Goal: Find specific page/section: Find specific page/section

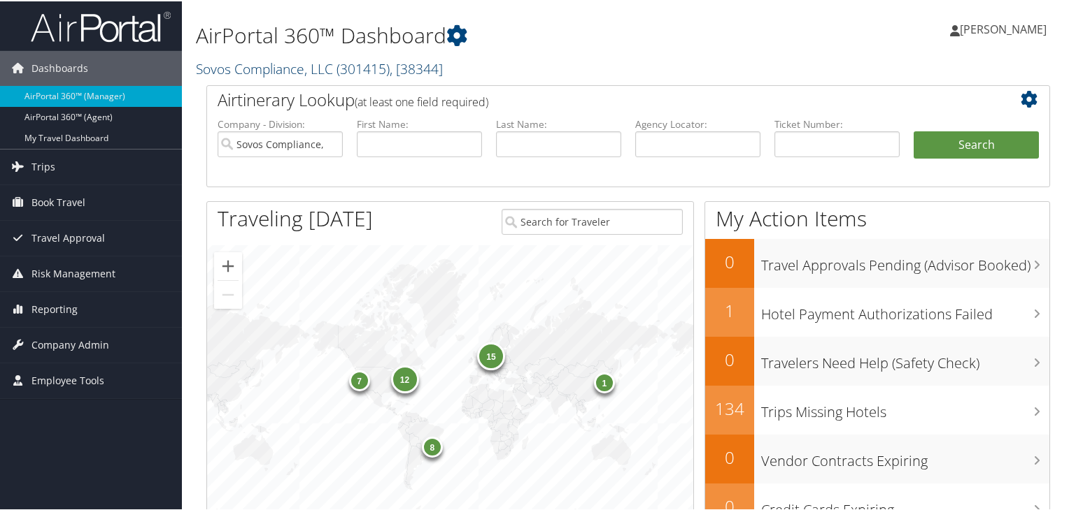
click at [427, 65] on span ", [ 38344 ]" at bounding box center [416, 67] width 53 height 19
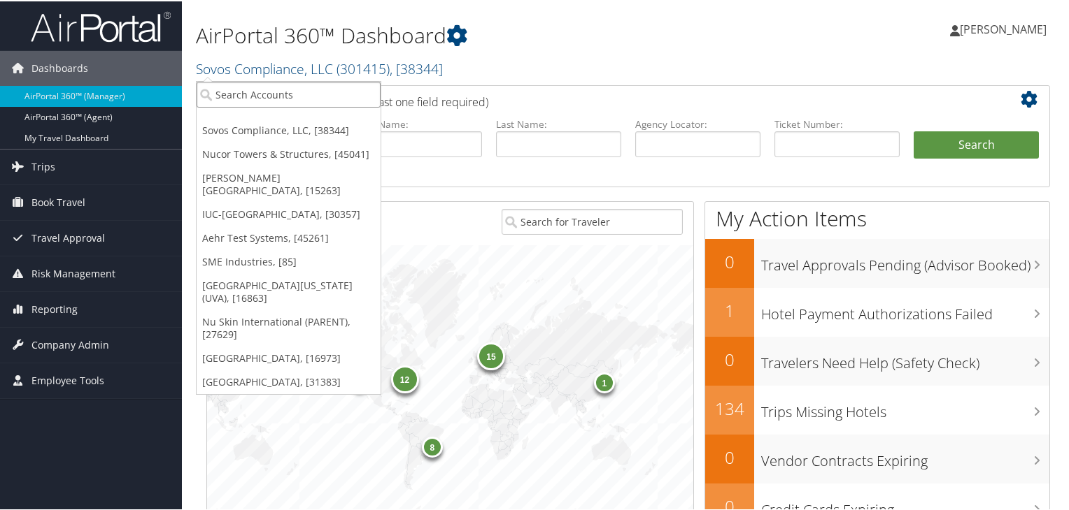
click at [307, 90] on input "search" at bounding box center [289, 93] width 184 height 26
paste input "[PERSON_NAME]"
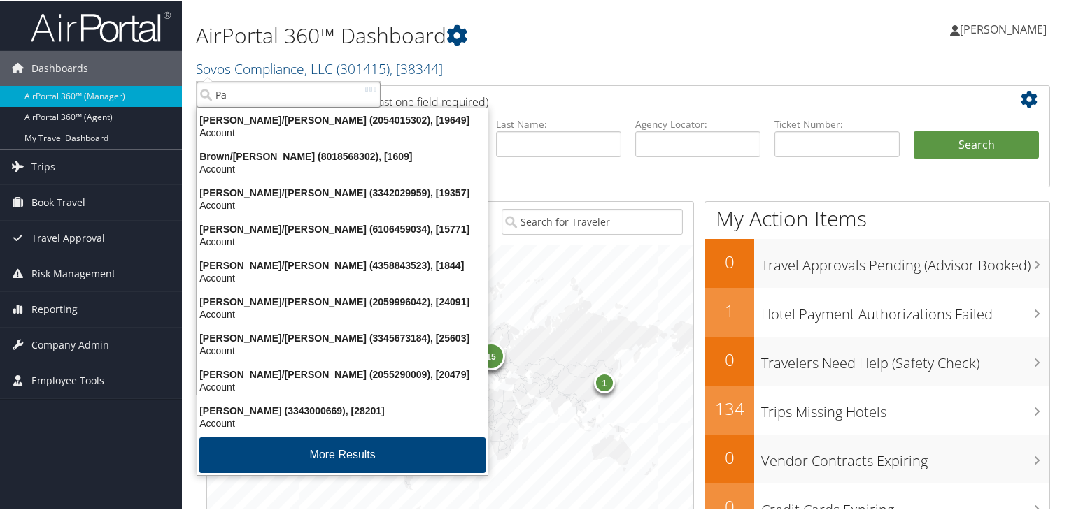
type input "P"
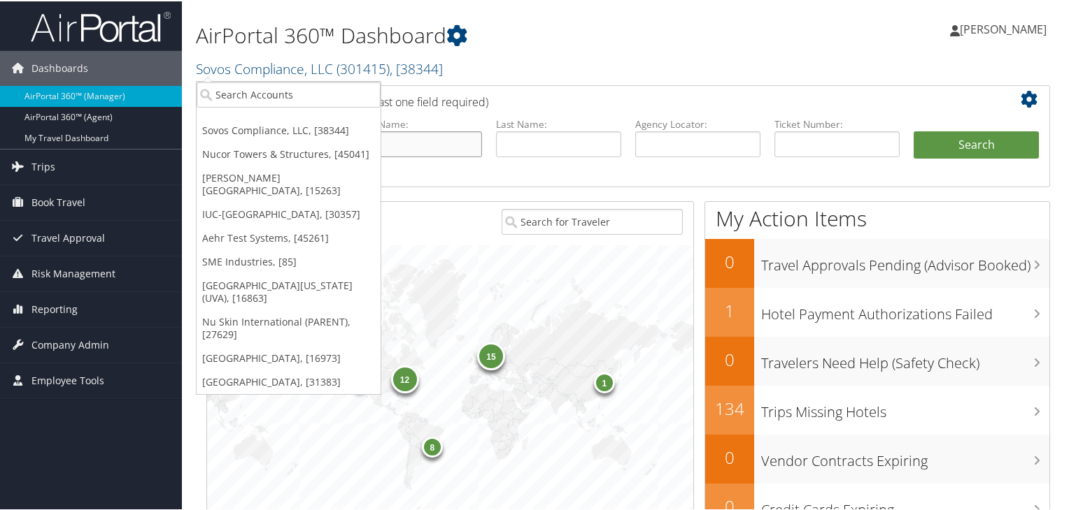
click at [412, 143] on input "text" at bounding box center [419, 143] width 125 height 26
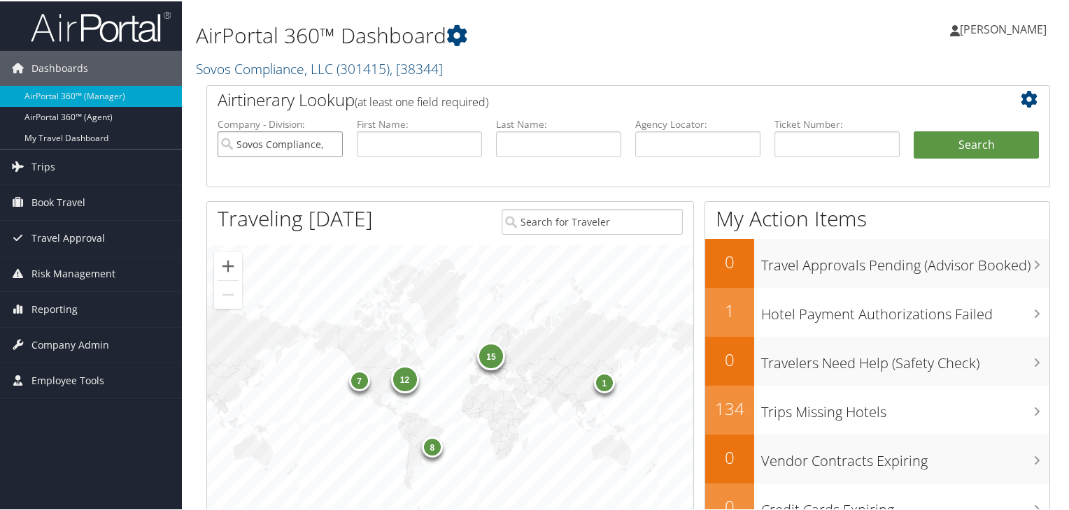
click at [326, 144] on input "Sovos Compliance, LLC" at bounding box center [279, 143] width 125 height 26
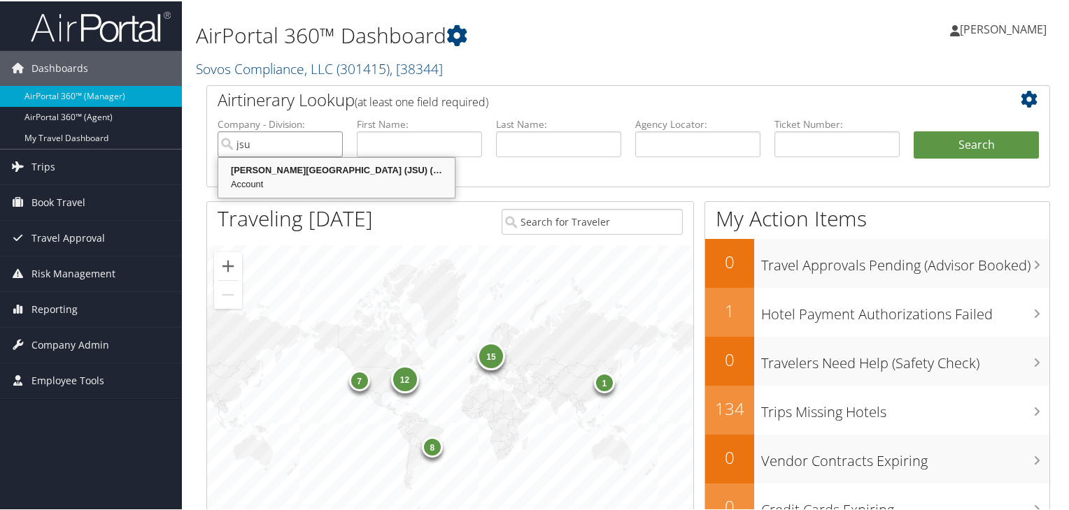
click at [322, 177] on div "Account" at bounding box center [336, 183] width 232 height 14
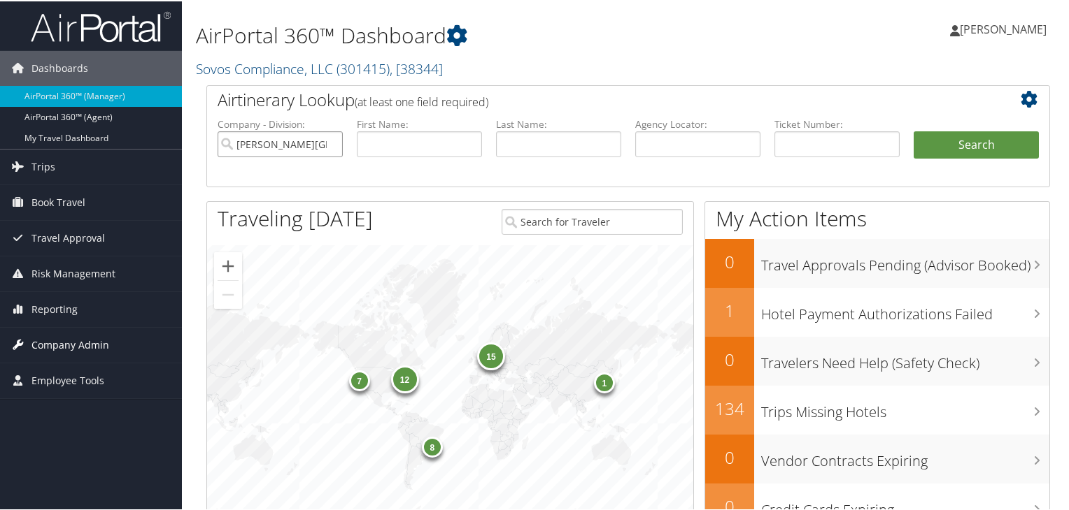
type input "[PERSON_NAME][GEOGRAPHIC_DATA] (JSU)"
click at [78, 343] on span "Company Admin" at bounding box center [70, 344] width 78 height 35
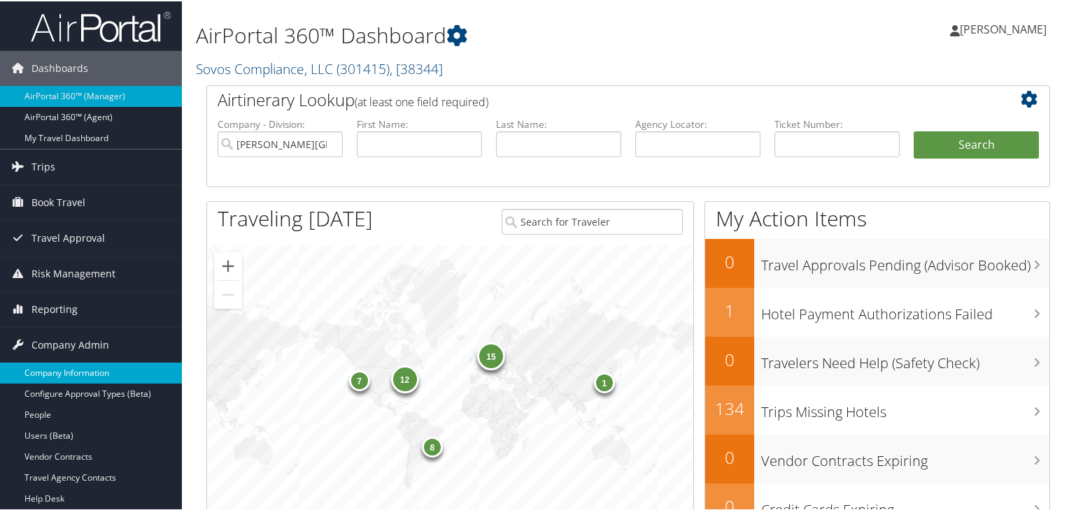
click at [73, 380] on link "Company Information" at bounding box center [91, 372] width 182 height 21
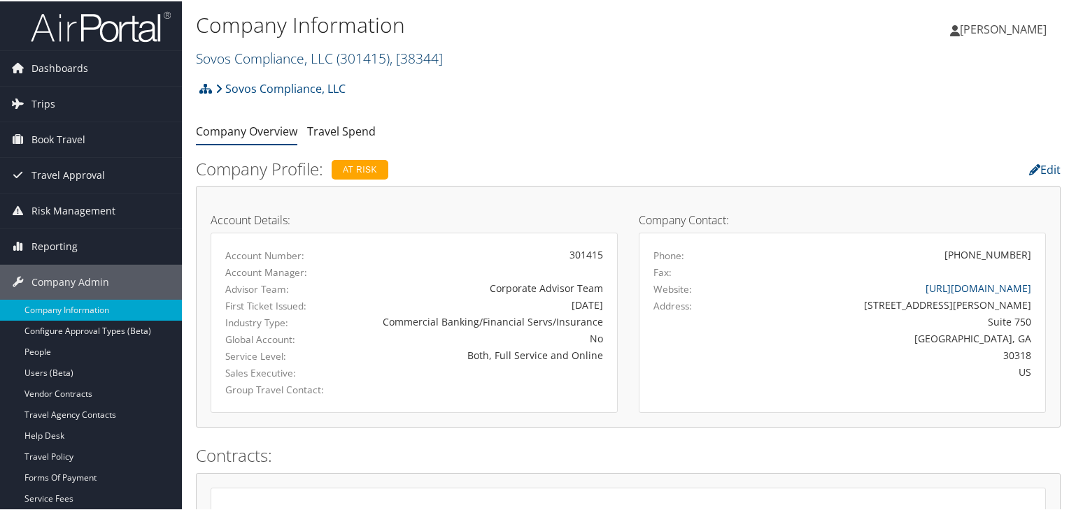
click at [431, 56] on span ", [ 38344 ]" at bounding box center [416, 57] width 53 height 19
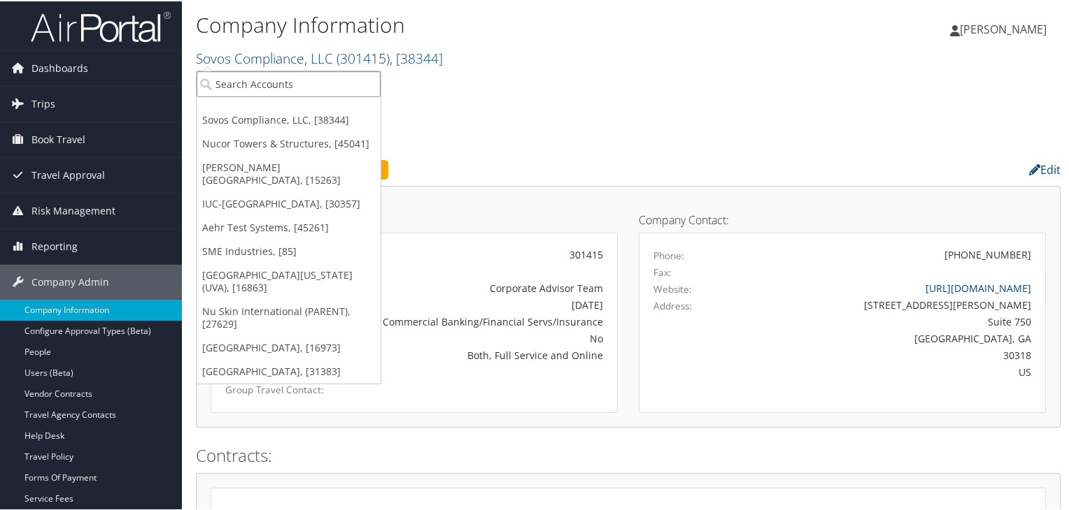
click at [343, 85] on input "search" at bounding box center [289, 83] width 184 height 26
type input "jsu"
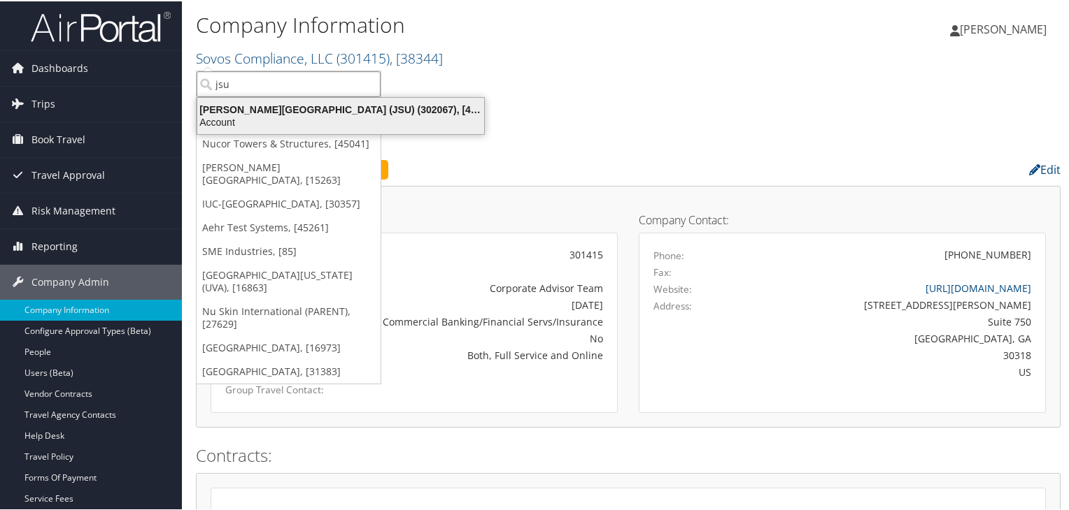
click at [306, 120] on div "Account" at bounding box center [340, 121] width 303 height 13
